Goal: Obtain resource: Download file/media

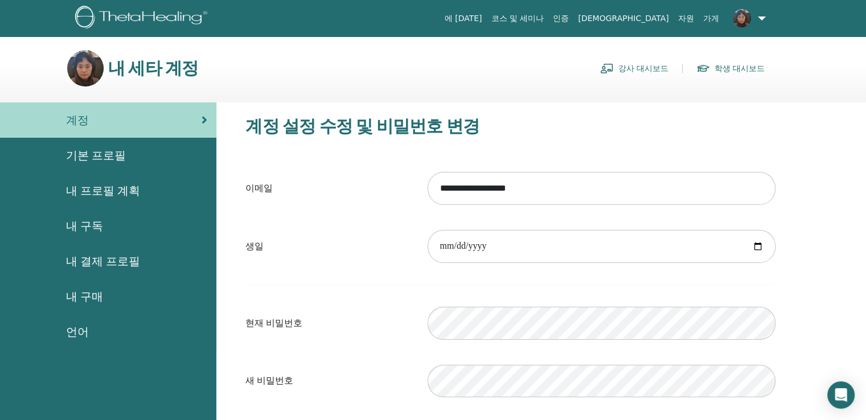
click at [643, 65] on link "강사 대시보드" at bounding box center [634, 68] width 68 height 18
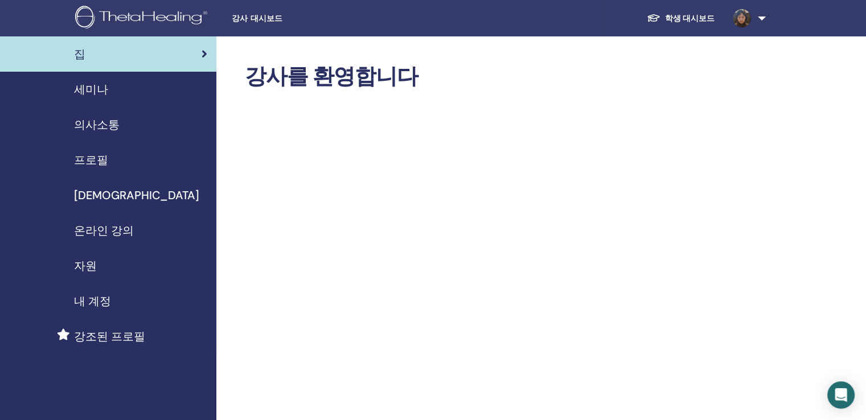
click at [89, 93] on span "세미나" at bounding box center [91, 89] width 34 height 17
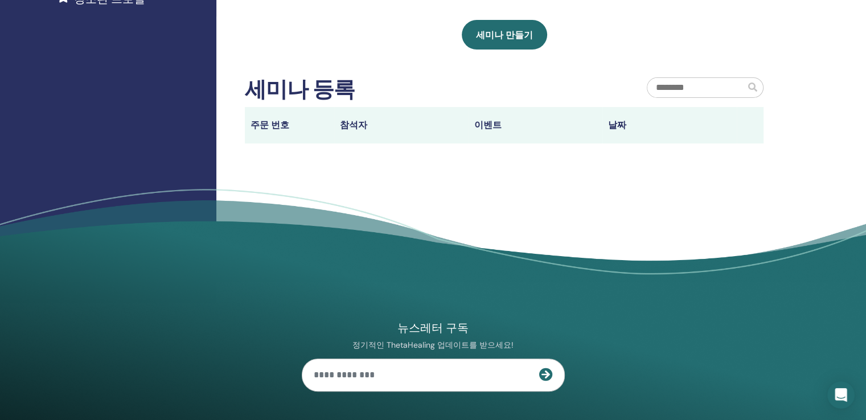
scroll to position [342, 0]
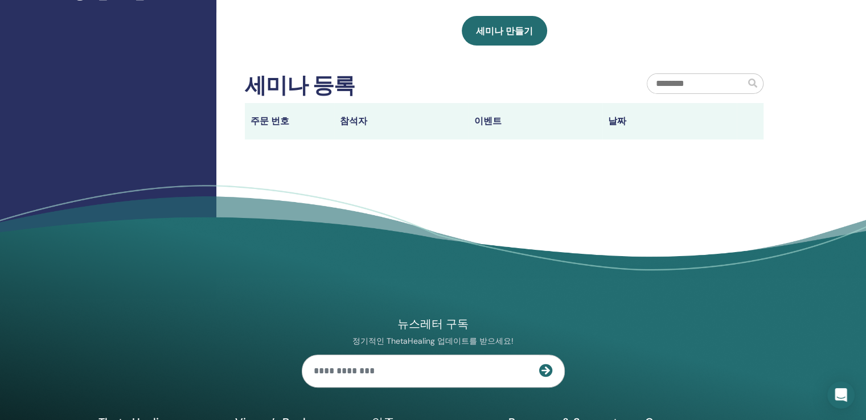
click at [715, 83] on input "text" at bounding box center [696, 83] width 98 height 19
type input "*"
type input "***"
click at [752, 81] on span at bounding box center [752, 83] width 9 height 9
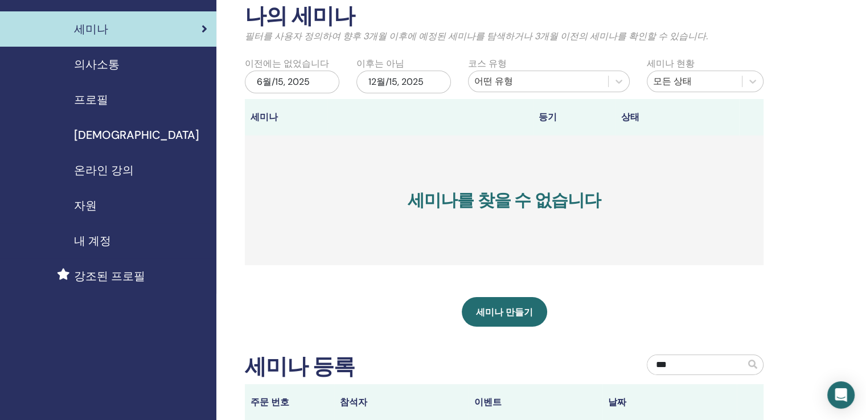
scroll to position [0, 0]
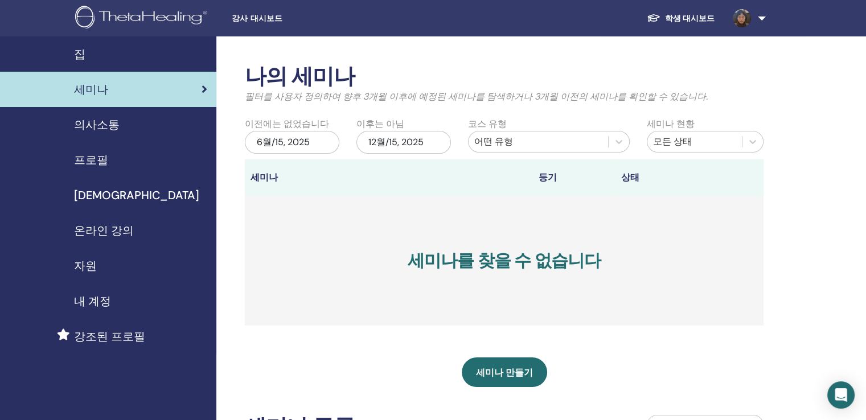
click at [96, 298] on span "내 계정" at bounding box center [92, 301] width 37 height 17
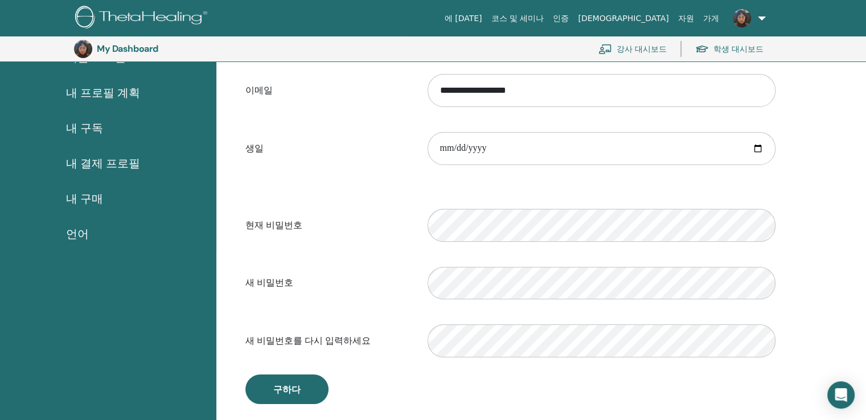
scroll to position [139, 0]
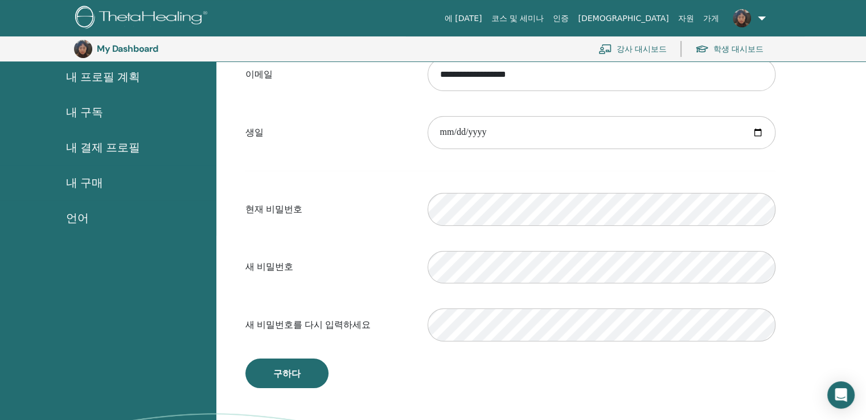
click at [722, 47] on link "학생 대시보드" at bounding box center [729, 48] width 68 height 25
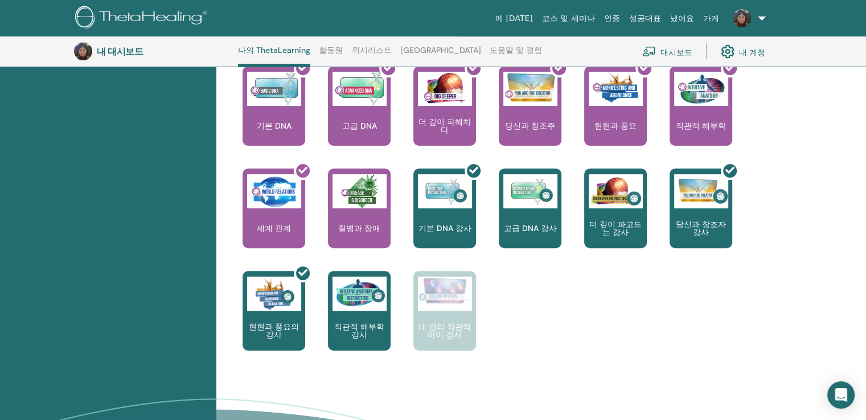
scroll to position [485, 0]
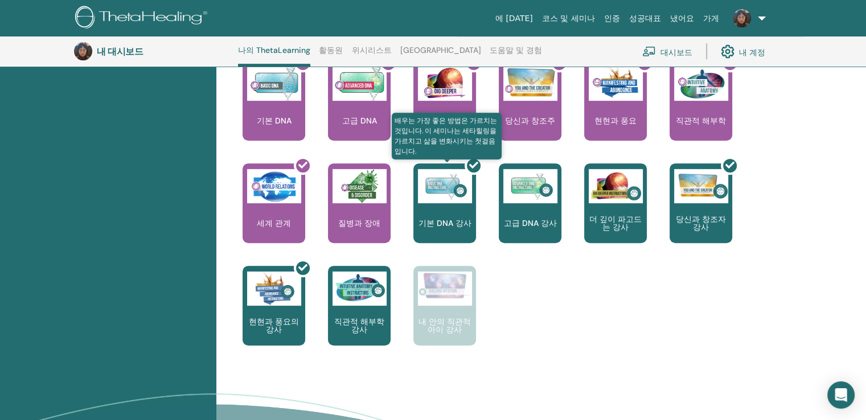
click at [445, 211] on div at bounding box center [451, 208] width 63 height 103
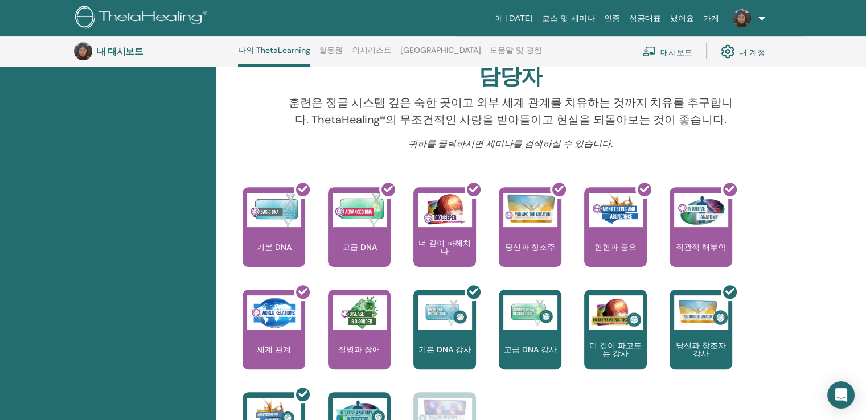
scroll to position [314, 0]
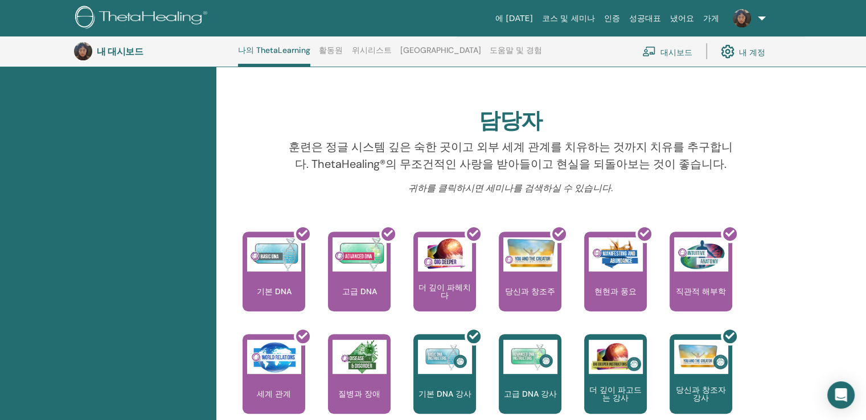
click at [667, 48] on font "대시보드" at bounding box center [677, 52] width 32 height 10
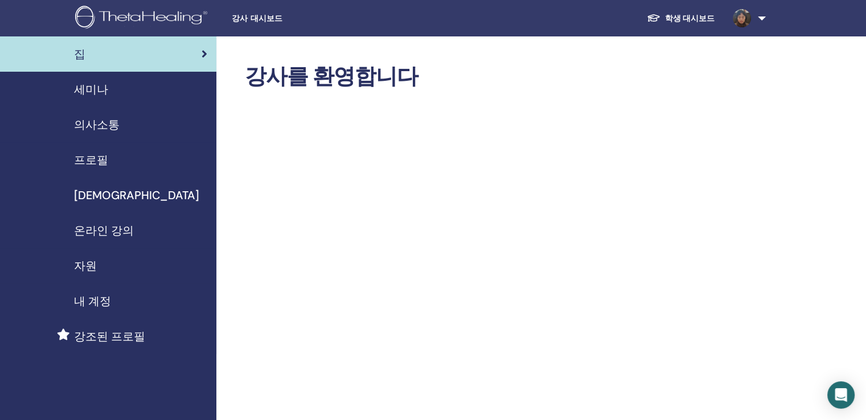
click at [84, 193] on span "교재" at bounding box center [136, 195] width 125 height 17
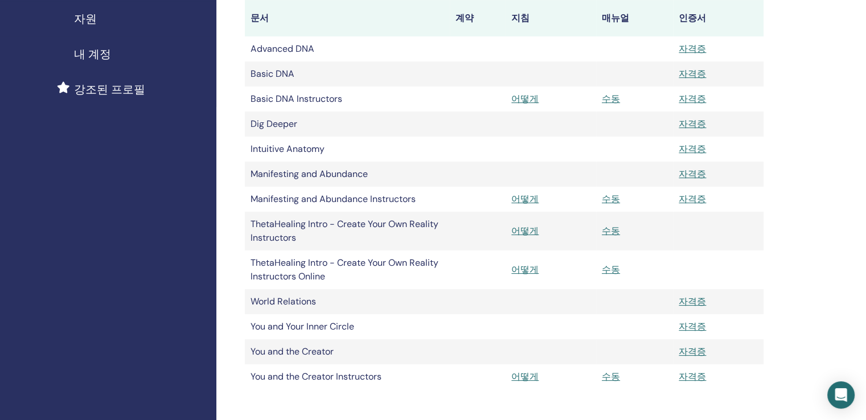
scroll to position [228, 0]
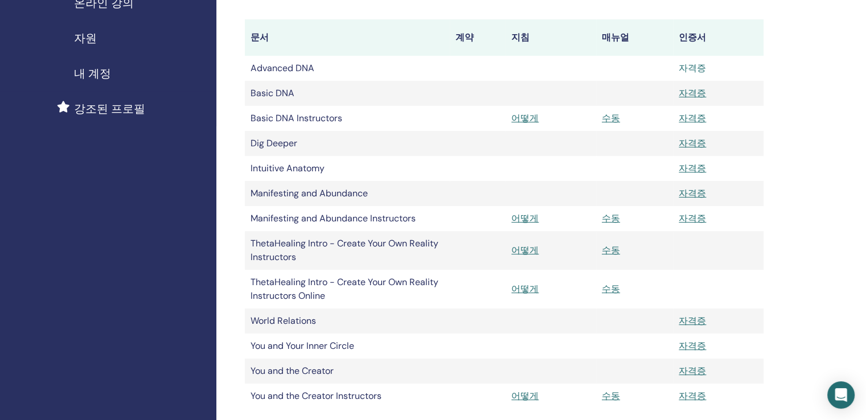
click at [696, 65] on link "자격증" at bounding box center [692, 68] width 27 height 12
click at [695, 94] on link "자격증" at bounding box center [692, 93] width 27 height 12
click at [697, 118] on link "자격증" at bounding box center [692, 118] width 27 height 12
click at [696, 125] on td "자격증" at bounding box center [718, 118] width 91 height 25
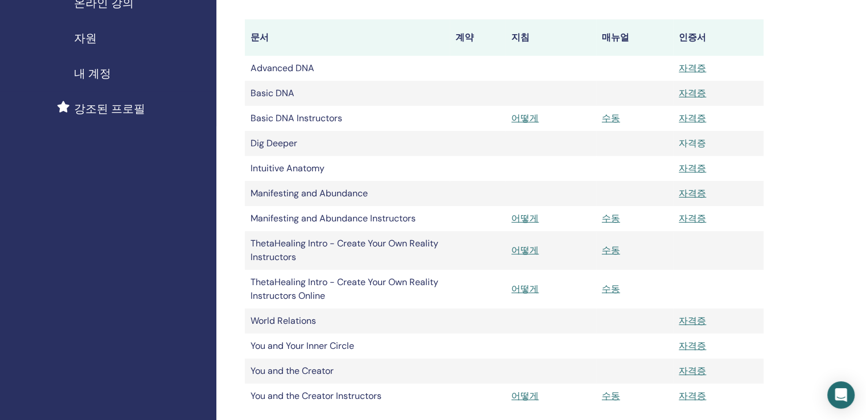
click at [696, 140] on link "자격증" at bounding box center [692, 143] width 27 height 12
click at [691, 168] on link "자격증" at bounding box center [692, 168] width 27 height 12
click at [694, 191] on link "자격증" at bounding box center [692, 193] width 27 height 12
click at [692, 220] on link "자격증" at bounding box center [692, 218] width 27 height 12
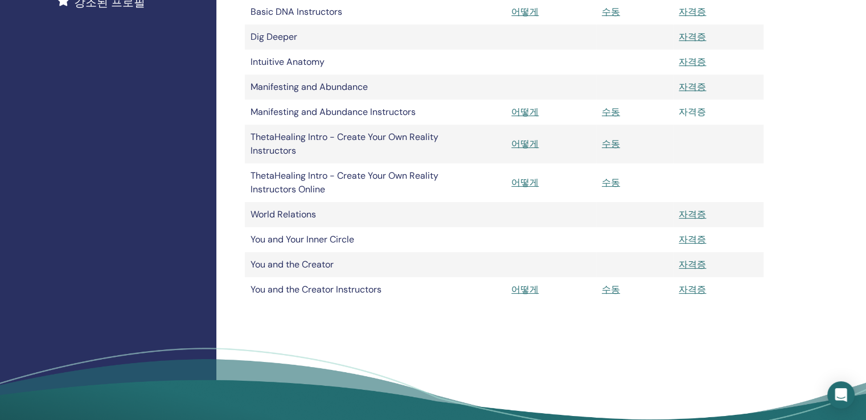
scroll to position [342, 0]
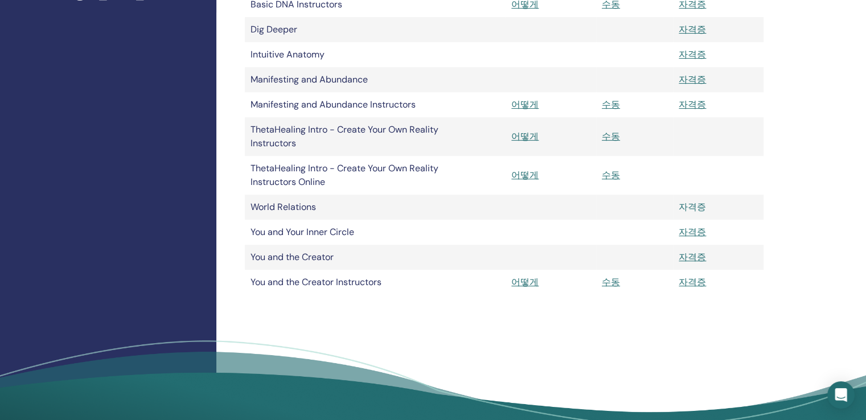
click at [690, 207] on link "자격증" at bounding box center [692, 207] width 27 height 12
click at [695, 233] on link "자격증" at bounding box center [692, 232] width 27 height 12
click at [692, 283] on link "자격증" at bounding box center [692, 282] width 27 height 12
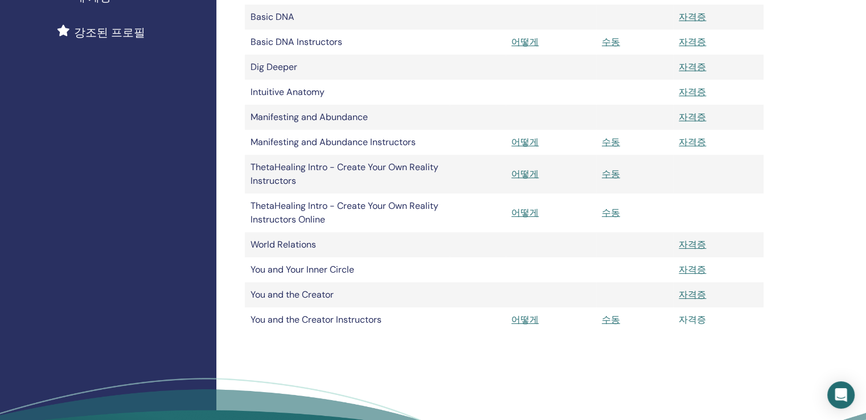
scroll to position [285, 0]
